Goal: Use online tool/utility: Utilize a website feature to perform a specific function

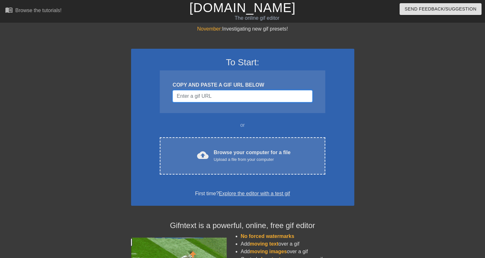
click at [232, 97] on input "Username" at bounding box center [243, 96] width 140 height 12
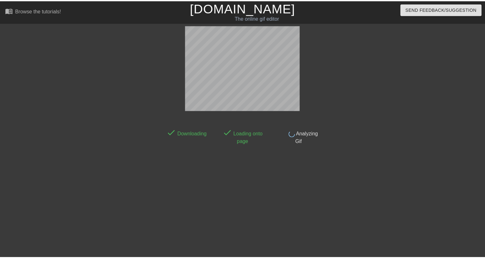
scroll to position [15, 0]
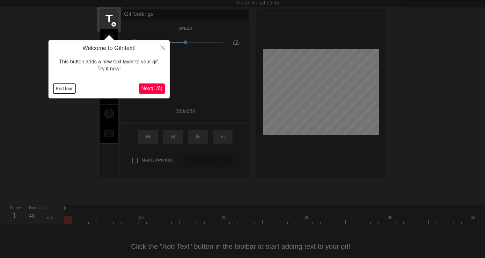
click at [65, 88] on button "End tour" at bounding box center [64, 89] width 22 height 10
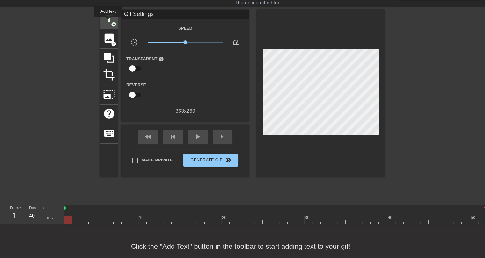
click at [108, 22] on span "title" at bounding box center [109, 19] width 12 height 12
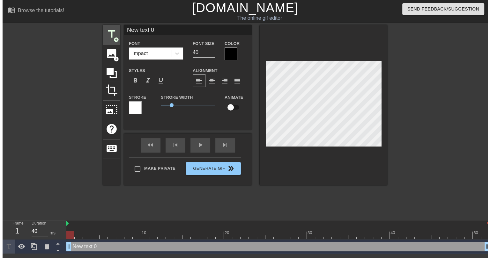
scroll to position [0, 0]
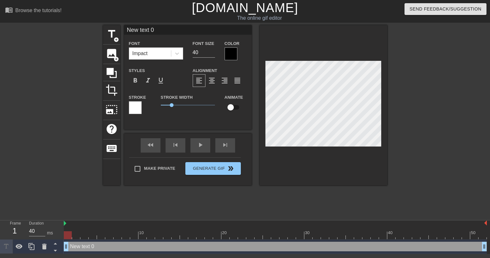
click at [144, 31] on input "New text 0" at bounding box center [188, 30] width 128 height 10
type input "GETTING STUCK WITH HAWK-TUA AS YOUR TEAM NAME"
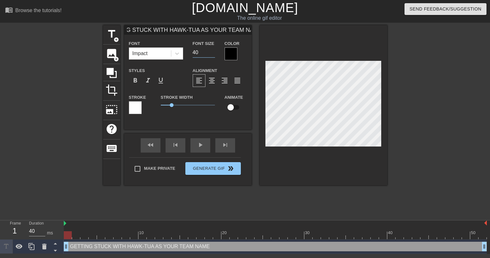
scroll to position [0, 0]
drag, startPoint x: 198, startPoint y: 53, endPoint x: 192, endPoint y: 53, distance: 6.7
click at [192, 53] on div "Font Size 40" at bounding box center [204, 50] width 32 height 21
type input "20"
click at [216, 31] on input "GETTING STUCK WITH HAWK-TUA AS YOUR TEAM NAME" at bounding box center [188, 30] width 128 height 10
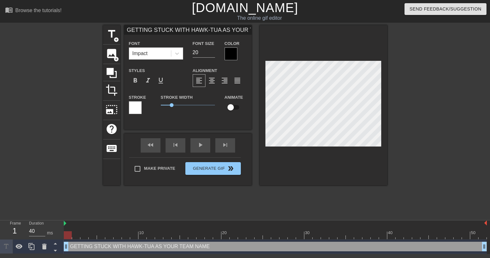
click at [218, 29] on input "GETTING STUCK WITH HAWK-TUA AS YOUR TEAM NAME" at bounding box center [188, 30] width 128 height 10
click at [216, 30] on input "GETTING STUCK WITH HAWK-TUA AS YOUR TEAM NAME" at bounding box center [188, 30] width 128 height 10
click at [234, 77] on span "format_align_justify" at bounding box center [237, 81] width 8 height 8
click at [214, 79] on span "format_align_center" at bounding box center [212, 81] width 8 height 8
click at [208, 31] on input "GETTING STUCK WITH HAWK-TUA AS YOUR TEAM NAME" at bounding box center [188, 30] width 128 height 10
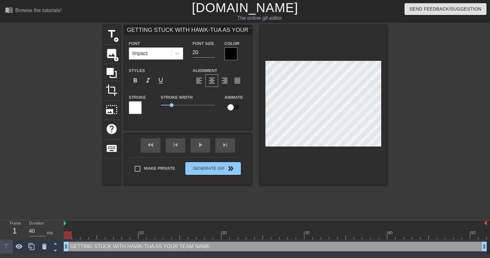
click at [221, 30] on input "GETTING STUCK WITH HAWK-TUA AS YOUR TEAM NAME" at bounding box center [188, 30] width 128 height 10
click at [216, 30] on input "GETTING STUCK WITH HAWK-TUA AS YOUR TEAM NAME" at bounding box center [188, 30] width 128 height 10
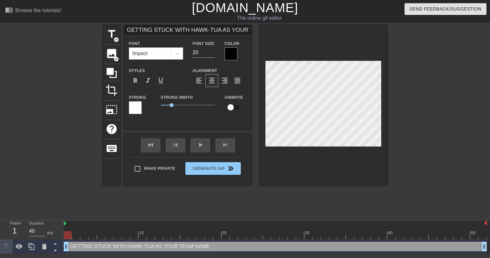
scroll to position [0, 22]
drag, startPoint x: 216, startPoint y: 30, endPoint x: 276, endPoint y: 30, distance: 60.0
click at [276, 30] on div "title add_circle image add_circle crop photo_size_select_large help keyboard GE…" at bounding box center [245, 105] width 284 height 160
drag, startPoint x: 164, startPoint y: 30, endPoint x: 255, endPoint y: 31, distance: 90.9
click at [255, 31] on div "title add_circle image add_circle crop photo_size_select_large help keyboard GE…" at bounding box center [245, 105] width 284 height 160
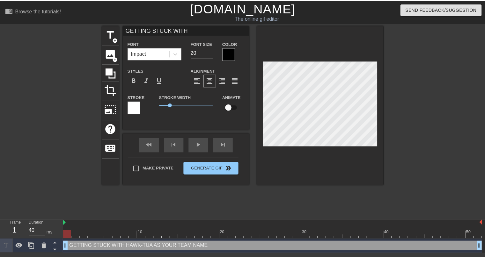
scroll to position [0, 0]
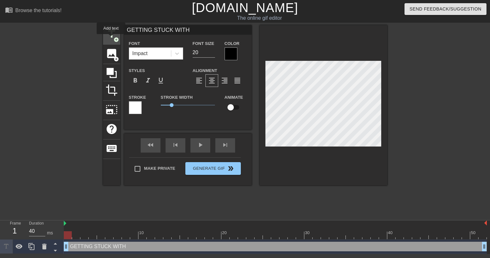
click at [111, 39] on span "title" at bounding box center [112, 34] width 12 height 12
type input "New text 1"
type input "40"
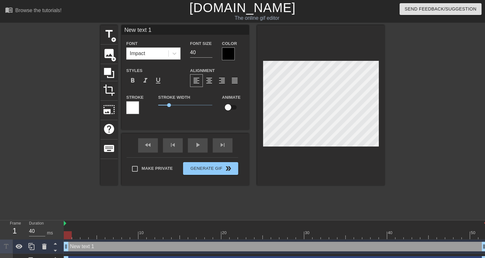
click at [150, 28] on input "New text 1" at bounding box center [186, 30] width 128 height 10
paste input "HAWK-TUA AS YOUR TEAM NAME"
type input "HAWK-TUA AS YOUR TEAM NAME"
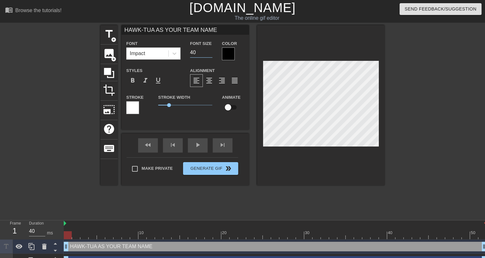
drag, startPoint x: 203, startPoint y: 54, endPoint x: 189, endPoint y: 53, distance: 13.1
click at [189, 53] on div "Font Size 40" at bounding box center [201, 50] width 32 height 21
type input "20"
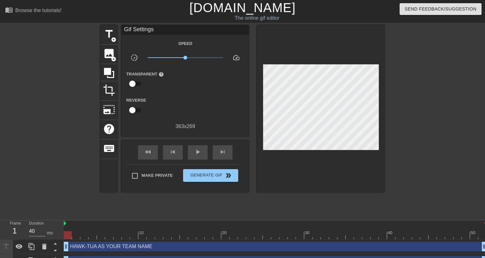
click at [314, 169] on div at bounding box center [321, 108] width 128 height 167
click at [198, 153] on span "play_arrow" at bounding box center [198, 152] width 8 height 8
click at [196, 155] on span "pause" at bounding box center [198, 152] width 8 height 8
click at [108, 35] on span "title" at bounding box center [109, 34] width 12 height 12
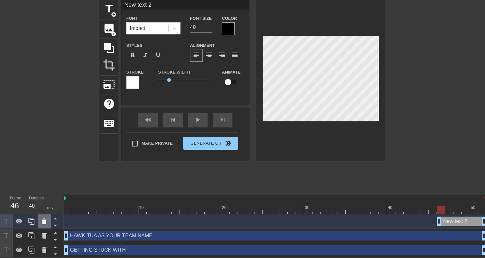
click at [43, 222] on icon at bounding box center [44, 222] width 4 height 6
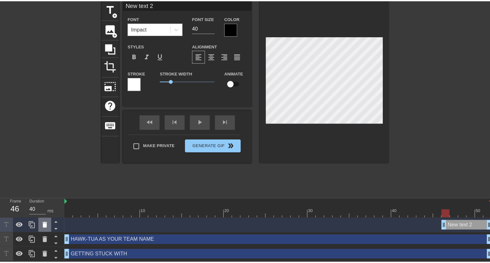
scroll to position [21, 0]
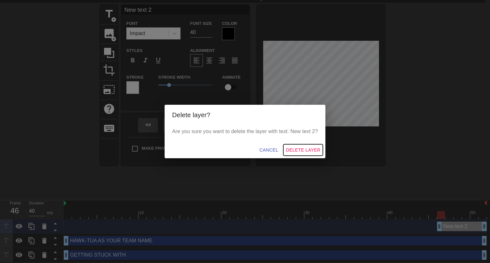
click at [298, 149] on span "Delete Layer" at bounding box center [303, 150] width 34 height 8
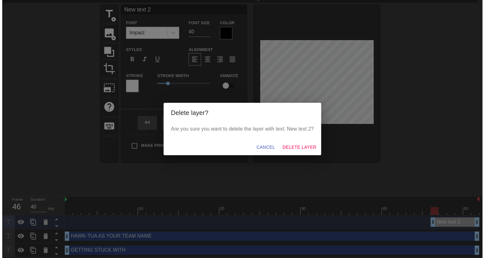
scroll to position [11, 0]
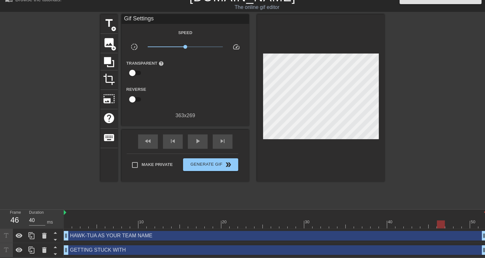
click at [137, 238] on div "HAWK-TUA AS YOUR TEAM NAME drag_handle drag_handle" at bounding box center [275, 236] width 423 height 10
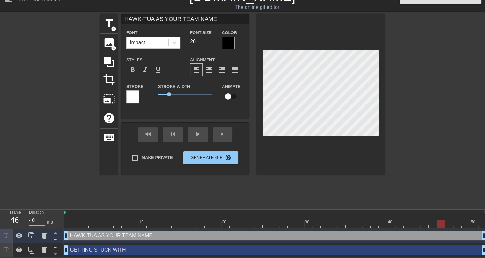
click at [228, 41] on div at bounding box center [228, 43] width 13 height 13
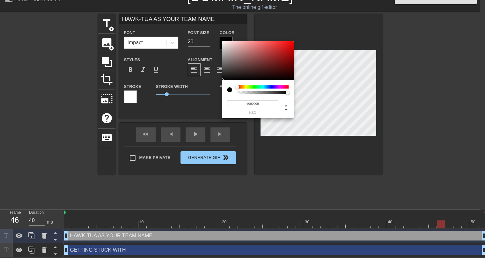
scroll to position [6, 0]
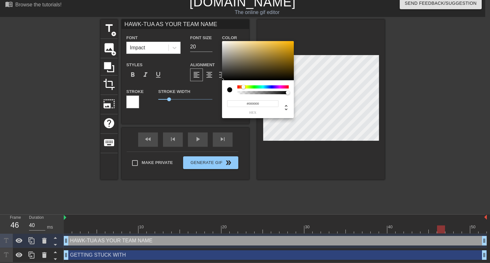
click at [243, 87] on div at bounding box center [262, 86] width 51 height 3
type input "#FEB506"
drag, startPoint x: 284, startPoint y: 50, endPoint x: 292, endPoint y: 41, distance: 12.4
click at [292, 41] on div at bounding box center [258, 61] width 72 height 40
click at [255, 105] on input "#FEB506" at bounding box center [252, 103] width 51 height 7
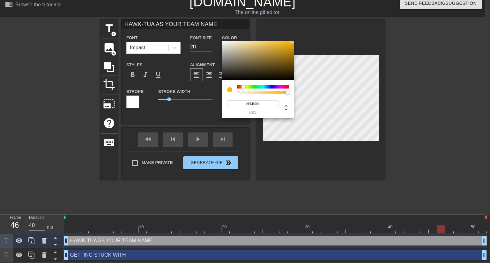
click at [255, 105] on input "#FEB506" at bounding box center [252, 103] width 51 height 7
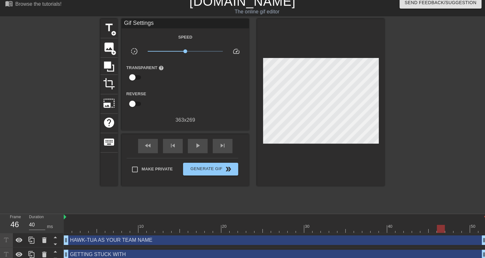
click at [112, 256] on div "GETTING STUCK WITH drag_handle drag_handle" at bounding box center [275, 255] width 423 height 10
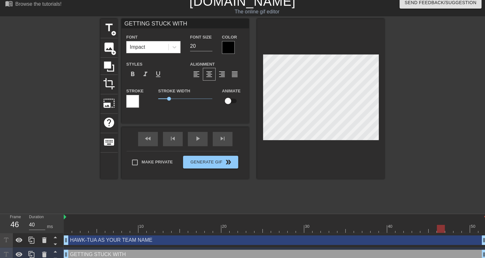
click at [133, 102] on div at bounding box center [132, 101] width 13 height 13
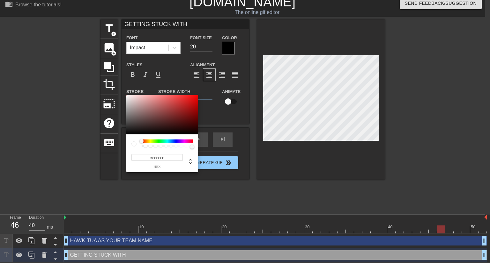
click at [159, 159] on input "#FFFFFF" at bounding box center [156, 157] width 51 height 7
paste input "EB506"
type input "#FEB506"
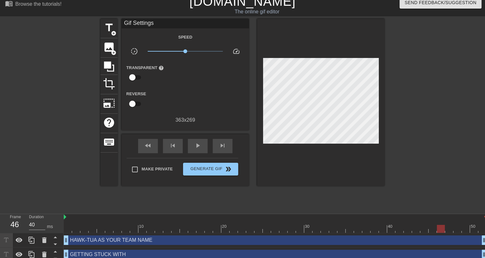
click at [125, 254] on div "GETTING STUCK WITH drag_handle drag_handle" at bounding box center [275, 255] width 423 height 10
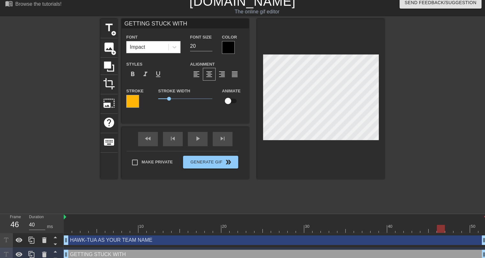
click at [228, 50] on div at bounding box center [228, 47] width 13 height 13
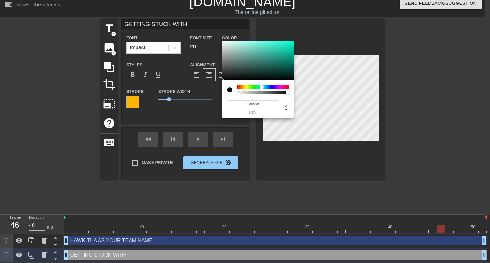
click at [262, 87] on div at bounding box center [262, 86] width 51 height 3
drag, startPoint x: 284, startPoint y: 49, endPoint x: 291, endPoint y: 43, distance: 9.3
click at [291, 43] on div at bounding box center [258, 61] width 72 height 40
click at [264, 86] on div at bounding box center [264, 87] width 4 height 4
type input "#01E0FF"
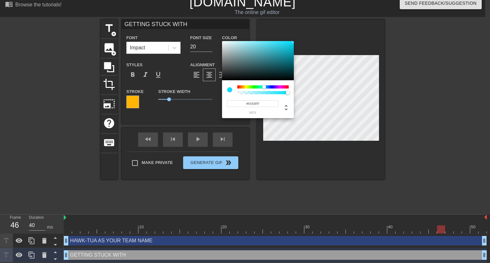
drag, startPoint x: 292, startPoint y: 42, endPoint x: 293, endPoint y: 40, distance: 3.5
click at [293, 40] on div "#01E0FF hex" at bounding box center [245, 131] width 490 height 263
click at [255, 103] on input "#01E0FF" at bounding box center [252, 103] width 51 height 7
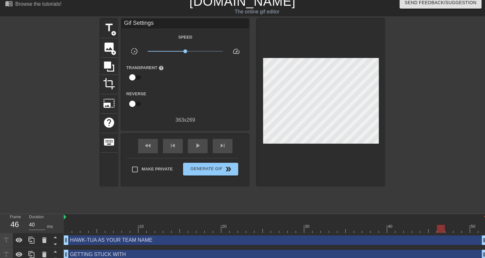
drag, startPoint x: 144, startPoint y: 243, endPoint x: 145, endPoint y: 231, distance: 12.2
click at [144, 243] on div "HAWK-TUA AS YOUR TEAM NAME drag_handle drag_handle" at bounding box center [275, 241] width 423 height 10
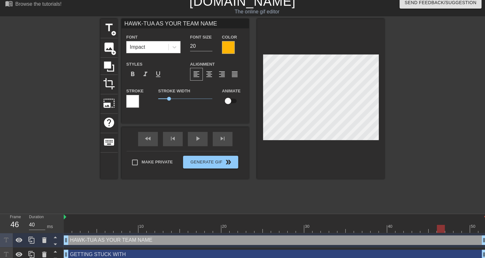
click at [133, 104] on div at bounding box center [132, 101] width 13 height 13
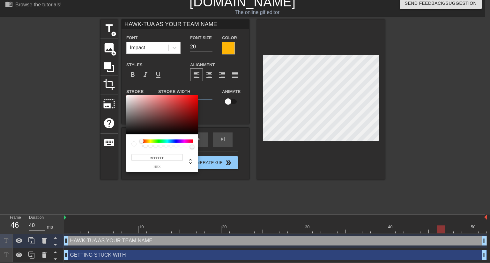
click at [160, 159] on input "#FFFFFF" at bounding box center [156, 157] width 51 height 7
paste input "01E0"
type input "#01E0FF"
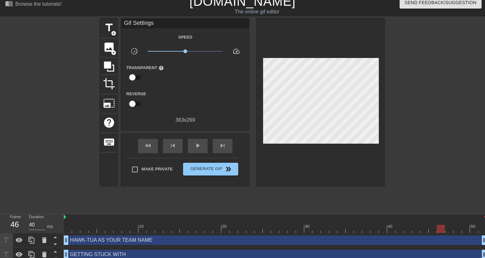
click at [173, 254] on div "GETTING STUCK WITH drag_handle drag_handle" at bounding box center [275, 255] width 423 height 10
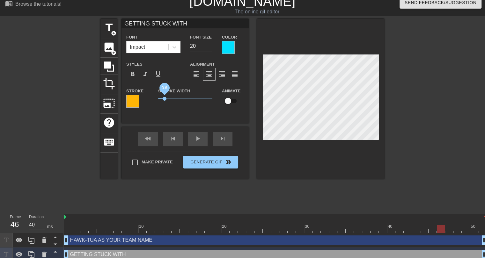
drag, startPoint x: 169, startPoint y: 99, endPoint x: 165, endPoint y: 99, distance: 3.8
click at [165, 99] on span "0.6" at bounding box center [165, 99] width 4 height 4
click at [145, 241] on div "HAWK-TUA AS YOUR TEAM NAME drag_handle drag_handle" at bounding box center [275, 241] width 423 height 10
type input "HAWK-TUA AS YOUR TEAM NAME"
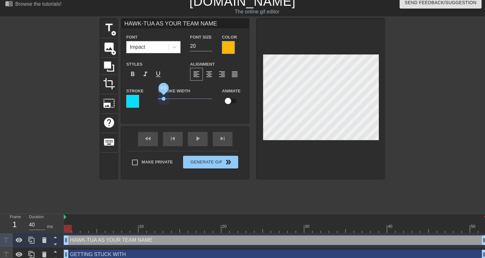
drag, startPoint x: 169, startPoint y: 100, endPoint x: 164, endPoint y: 101, distance: 5.1
click at [164, 101] on span "0.5" at bounding box center [185, 99] width 54 height 8
click at [213, 199] on div "title add_circle image add_circle crop photo_size_select_large help keyboard HA…" at bounding box center [242, 114] width 284 height 191
click at [273, 201] on div "title add_circle image add_circle crop photo_size_select_large help keyboard HA…" at bounding box center [242, 114] width 284 height 191
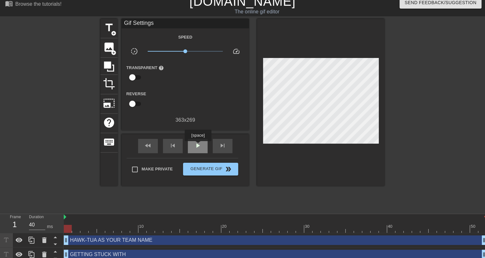
click at [198, 146] on span "play_arrow" at bounding box center [198, 146] width 8 height 8
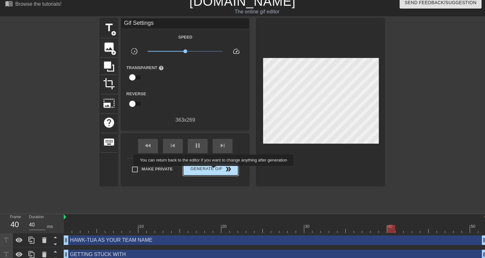
click at [214, 170] on span "Generate Gif double_arrow" at bounding box center [211, 170] width 50 height 8
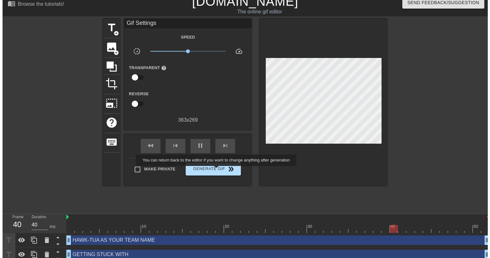
scroll to position [0, 0]
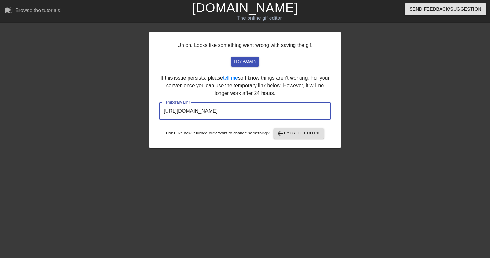
click at [250, 113] on input "https://www.gifntext.com/temp_generations/HIaDLrik.gif" at bounding box center [245, 111] width 172 height 18
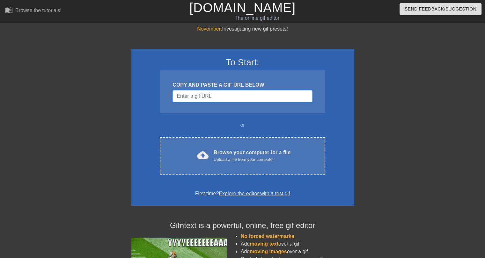
click at [230, 97] on input "Username" at bounding box center [243, 96] width 140 height 12
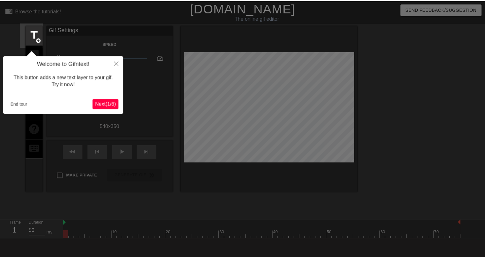
scroll to position [15, 0]
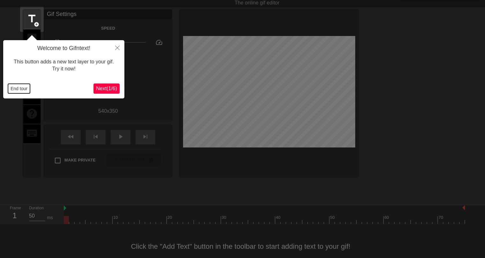
click at [8, 88] on button "End tour" at bounding box center [19, 89] width 22 height 10
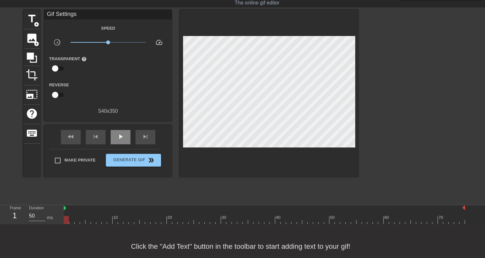
click at [112, 138] on div "play_arrow" at bounding box center [121, 137] width 20 height 14
click at [33, 21] on span "title" at bounding box center [32, 19] width 12 height 12
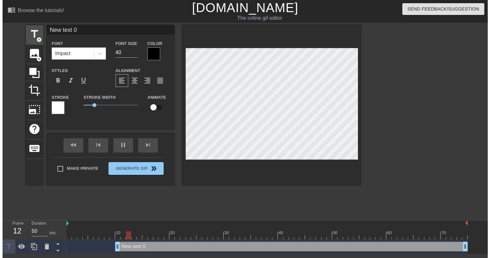
scroll to position [0, 0]
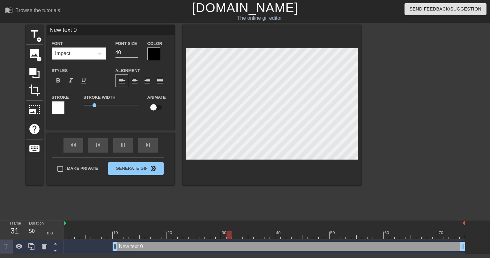
click at [83, 29] on input "New text 0" at bounding box center [111, 30] width 128 height 10
type input "r"
type input "R"
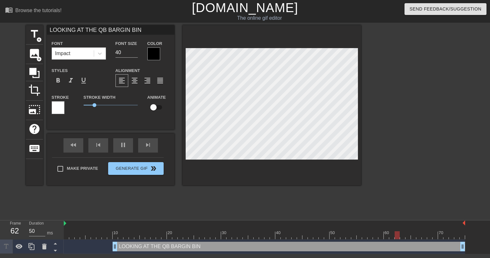
type input "LOOKING AT THE QB BARGIN BIN"
click at [156, 54] on div at bounding box center [153, 54] width 13 height 13
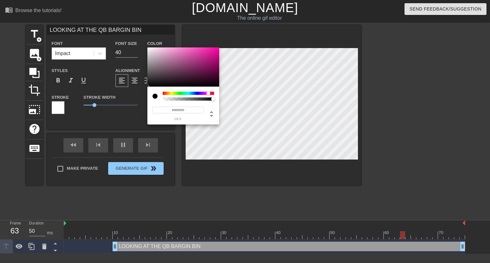
click at [208, 93] on div at bounding box center [188, 93] width 51 height 3
type input "#FF30B6"
drag, startPoint x: 204, startPoint y: 57, endPoint x: 205, endPoint y: 44, distance: 13.1
click at [205, 44] on div "#FF30B6 hex" at bounding box center [245, 131] width 490 height 263
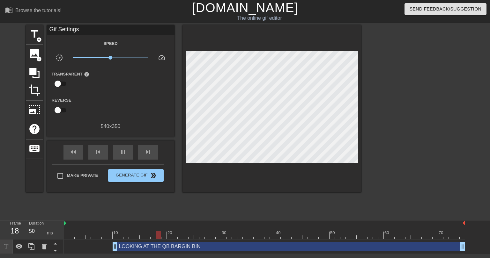
click at [155, 248] on div "LOOKING AT THE QB BARGIN BIN drag_handle drag_handle" at bounding box center [289, 247] width 352 height 10
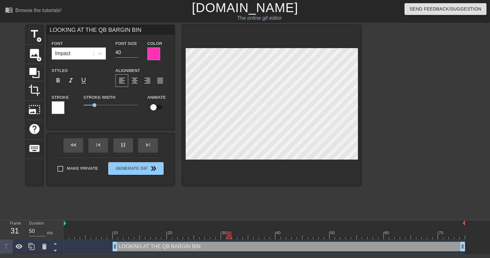
click at [60, 110] on div at bounding box center [58, 107] width 13 height 13
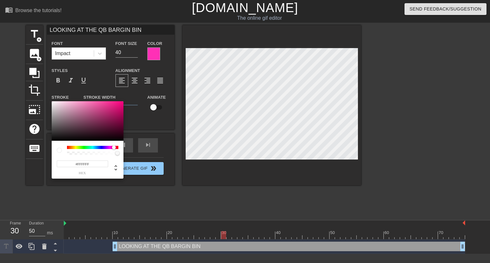
click at [114, 147] on div at bounding box center [92, 147] width 51 height 3
type input "#A90255"
drag, startPoint x: 113, startPoint y: 112, endPoint x: 122, endPoint y: 115, distance: 9.7
click at [122, 115] on div at bounding box center [88, 121] width 72 height 40
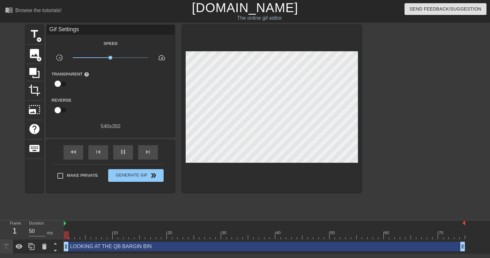
drag, startPoint x: 115, startPoint y: 247, endPoint x: 172, endPoint y: 163, distance: 100.7
click at [48, 243] on div "Frame 1 Duration 50 ms 10 20 30 40 50 60 70 LOOKING AT THE QB BARGIN BIN drag_h…" at bounding box center [245, 237] width 490 height 33
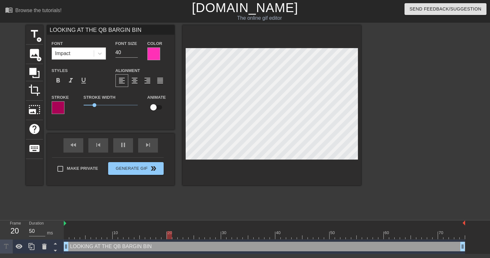
click at [259, 199] on div "title add_circle image add_circle crop photo_size_select_large help keyboard LO…" at bounding box center [193, 120] width 335 height 191
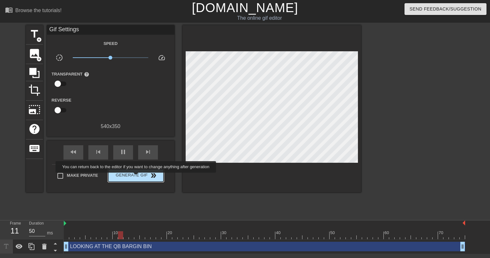
click at [137, 177] on span "Generate Gif double_arrow" at bounding box center [136, 176] width 50 height 8
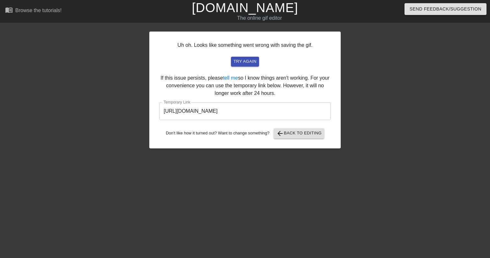
click at [233, 113] on input "[URL][DOMAIN_NAME]" at bounding box center [245, 111] width 172 height 18
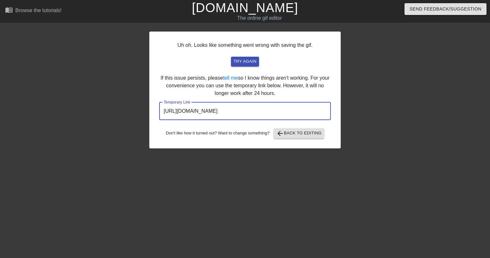
click at [233, 113] on input "[URL][DOMAIN_NAME]" at bounding box center [245, 111] width 172 height 18
